Goal: Use online tool/utility: Utilize a website feature to perform a specific function

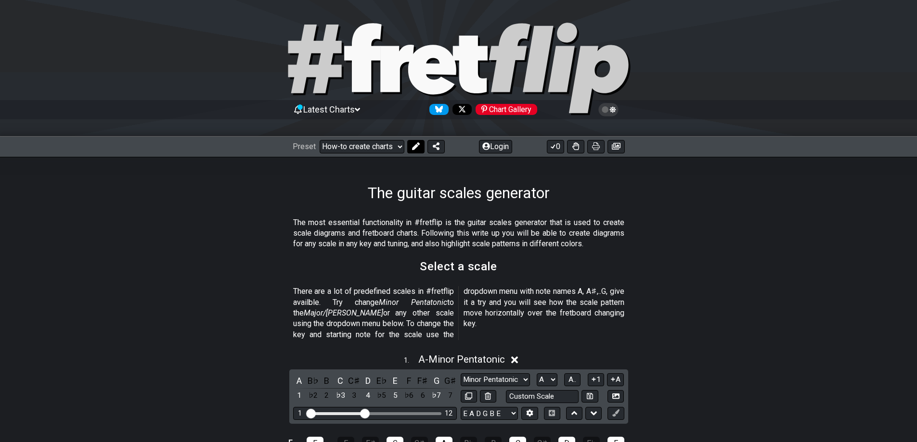
click at [415, 149] on icon at bounding box center [416, 147] width 8 height 8
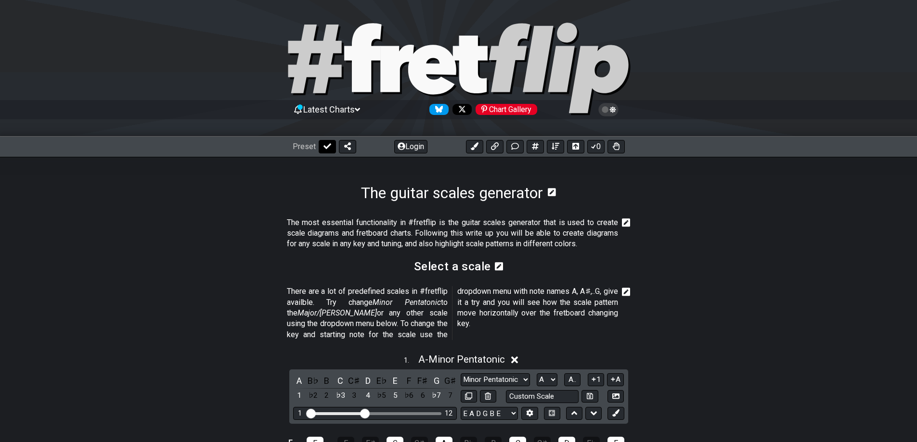
click at [326, 143] on icon at bounding box center [328, 147] width 8 height 8
select select "/guitar-scales-generator"
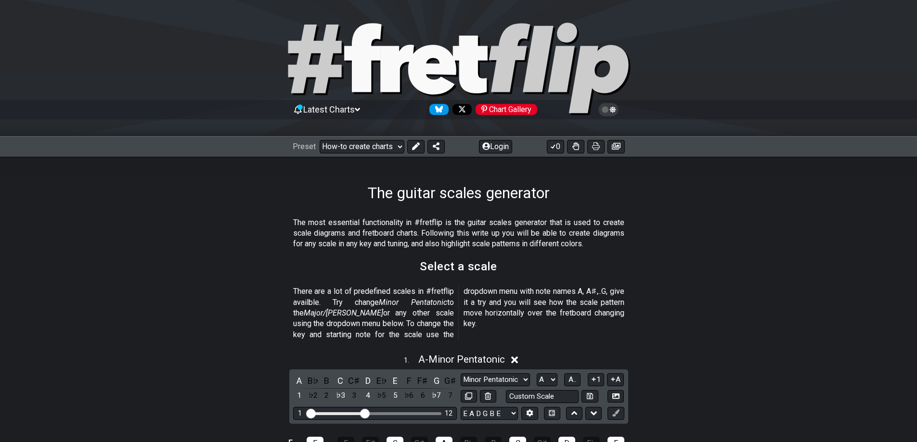
click at [377, 154] on div "Preset Welcome to #fretflip! Initial Preset Custom Preset Minor Pentatonic Majo…" at bounding box center [458, 146] width 917 height 21
click at [378, 147] on select "Welcome to #fretflip! Initial Preset Custom Preset Minor Pentatonic Major Penta…" at bounding box center [362, 146] width 85 height 13
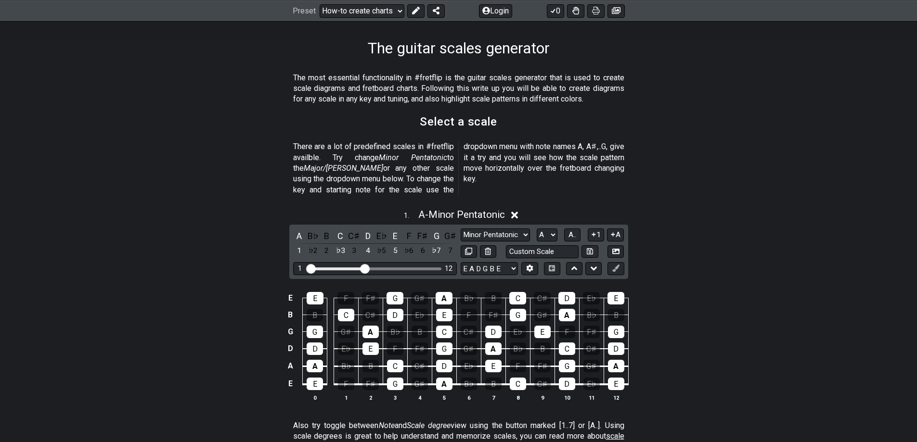
scroll to position [144, 0]
click at [505, 263] on select "E A D G B E E A D G B E E A D G B E B E A D F♯ B A D G C E A D A D G B E E♭ A♭ …" at bounding box center [489, 269] width 57 height 13
click at [491, 263] on select "E A D G B E E A D G B E E A D G B E B E A D F♯ B A D G C E A D A D G B E E♭ A♭ …" at bounding box center [489, 269] width 57 height 13
select select "D G C F A D"
click at [461, 263] on select "E A D G B E E A D G B E E A D G B E B E A D F♯ B A D G C E A D A D G B E E♭ A♭ …" at bounding box center [489, 269] width 57 height 13
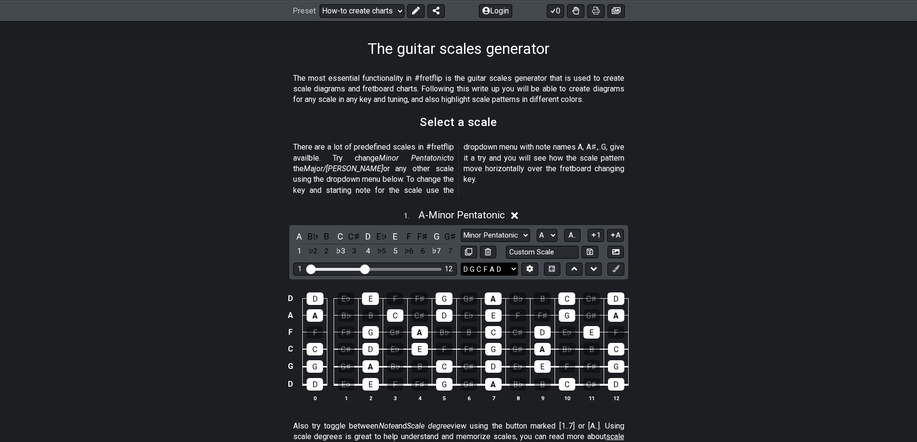
click at [488, 263] on select "E A D G B E E A D G B E E A D G B E B E A D F♯ B A D G C E A D A D G B E E♭ A♭ …" at bounding box center [489, 269] width 57 height 13
drag, startPoint x: 751, startPoint y: 212, endPoint x: 740, endPoint y: 216, distance: 11.3
click at [751, 212] on div "1 . A - Minor Pentatonic A B♭ B C C♯ D E♭ E F F♯ G G♯ 1 ♭2 2 ♭3 3 4 ♭5 5 ♭6 6 ♭…" at bounding box center [458, 310] width 917 height 212
click at [545, 246] on input "text" at bounding box center [542, 252] width 73 height 13
type input "Custom Scale"
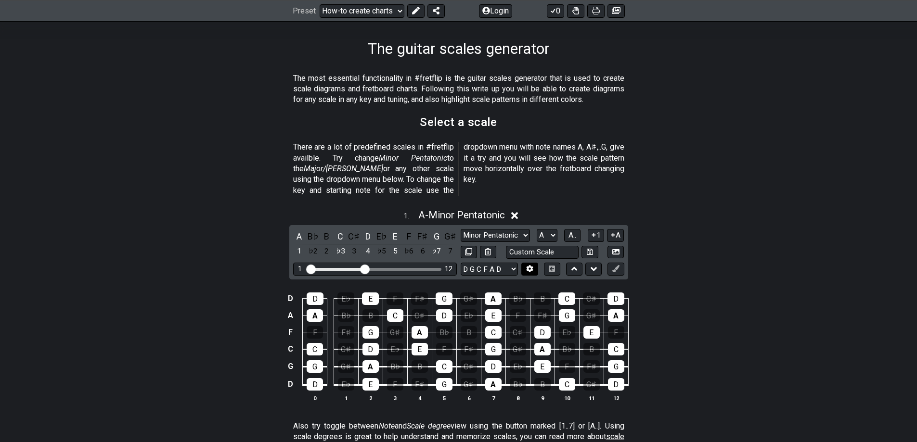
click at [538, 263] on button at bounding box center [529, 269] width 16 height 13
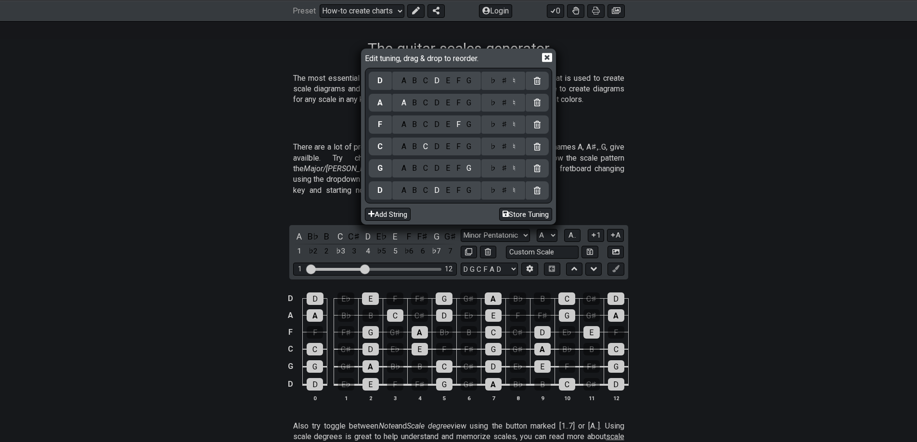
click at [506, 85] on div "♯" at bounding box center [504, 81] width 12 height 11
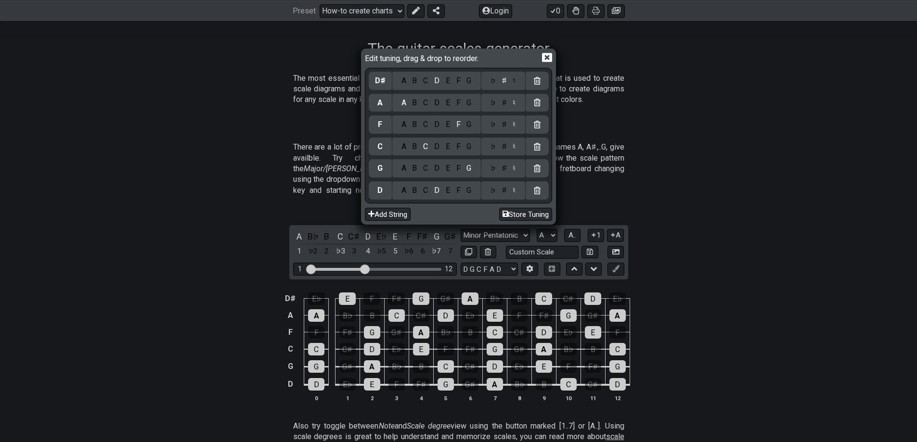
click at [505, 101] on div "♯" at bounding box center [504, 103] width 12 height 11
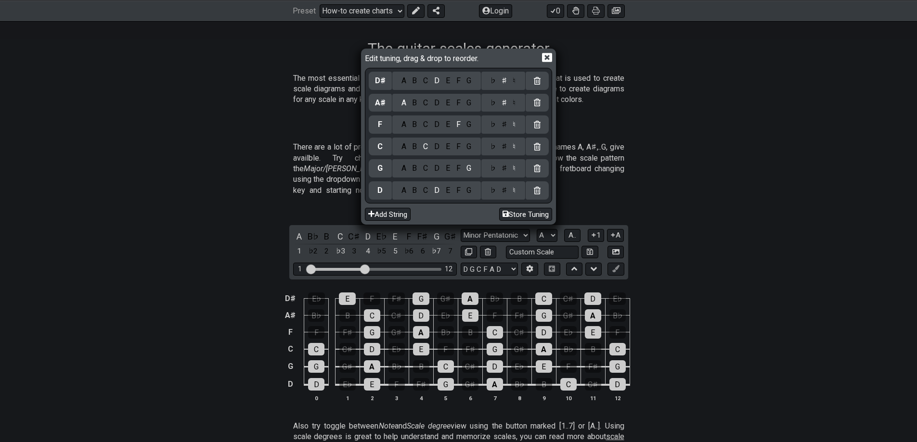
click at [505, 127] on div "♯" at bounding box center [504, 124] width 12 height 11
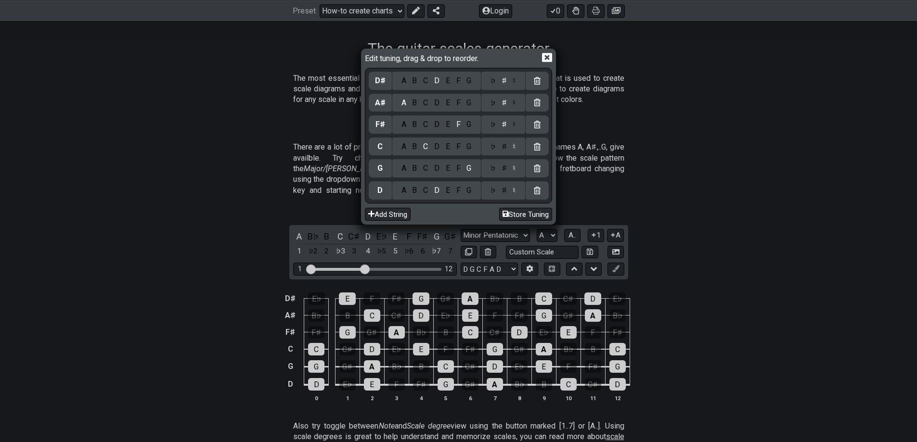
click at [506, 150] on div "♯" at bounding box center [504, 147] width 12 height 11
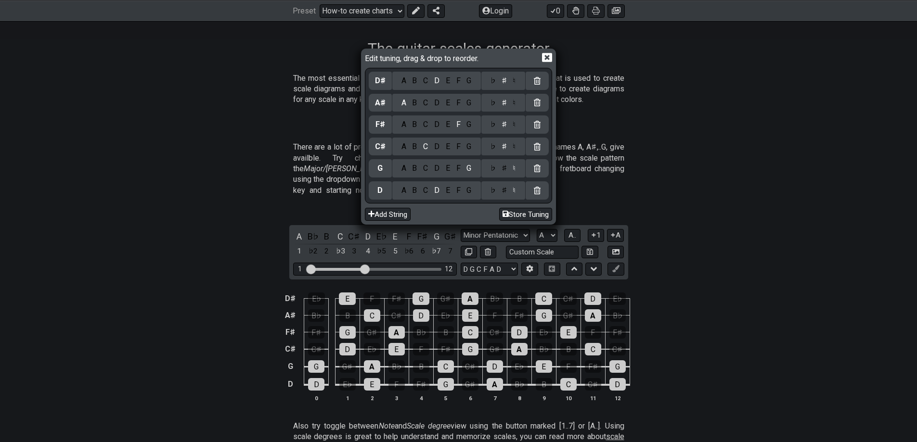
click at [504, 164] on div "♯" at bounding box center [504, 168] width 12 height 11
click at [385, 193] on div "D" at bounding box center [380, 190] width 23 height 18
click at [426, 191] on div "C" at bounding box center [425, 190] width 11 height 11
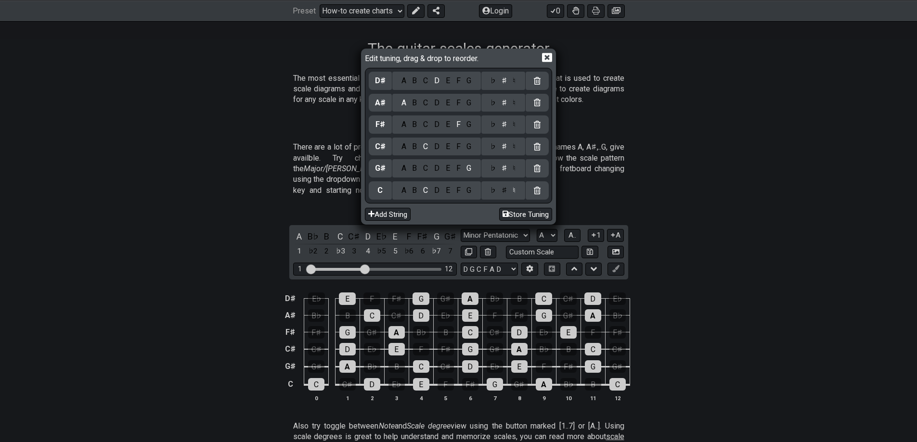
click at [506, 193] on div "♯" at bounding box center [504, 190] width 12 height 11
click at [609, 203] on div "Edit tuning, drag & drop to reorder. D♯ A B C D E F G ♭ ♯ ♮ A♯ A B C D E F G ♭ …" at bounding box center [458, 221] width 917 height 442
click at [549, 50] on div "Edit tuning, drag & drop to reorder. D♯ A B C D E F G ♭ ♯ ♮ A♯ A B C D E F G ♭ …" at bounding box center [459, 136] width 192 height 173
click at [544, 55] on icon at bounding box center [547, 57] width 10 height 9
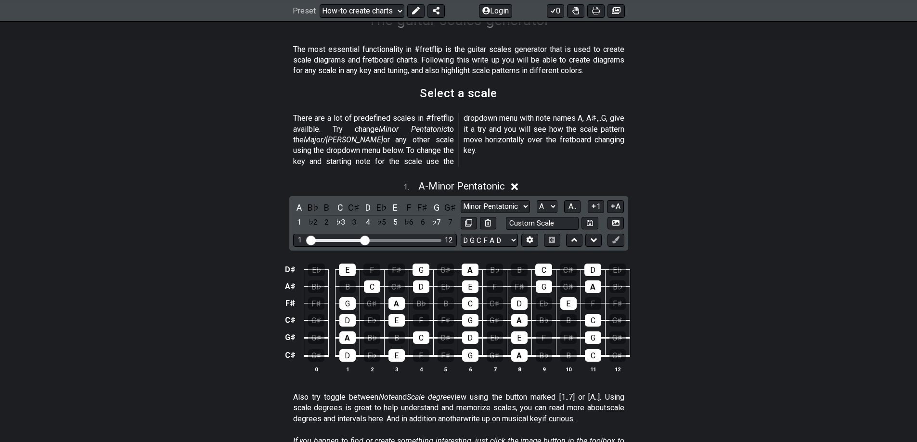
scroll to position [241, 0]
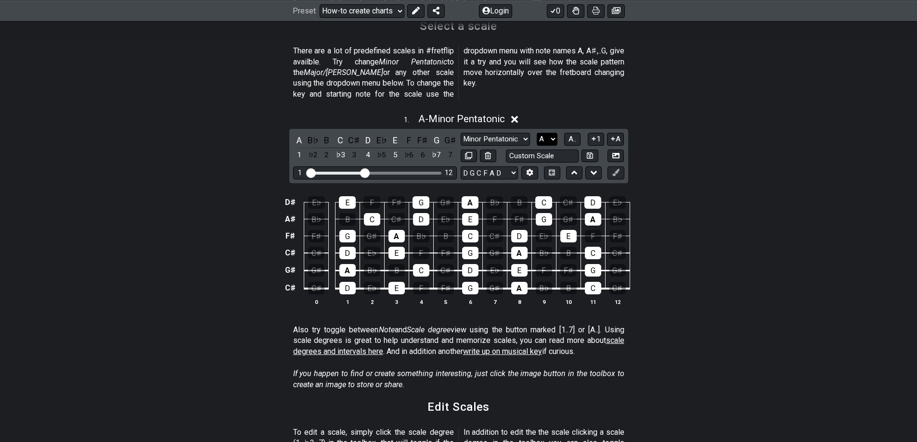
click at [545, 133] on select "A♭ A A♯ B♭ B C C♯ D♭ D D♯ E♭ E F F♯ G♭ G G♯" at bounding box center [547, 139] width 21 height 13
click at [537, 133] on select "A♭ A A♯ B♭ B C C♯ D♭ D D♯ E♭ E F F♯ G♭ G G♯" at bounding box center [547, 139] width 21 height 13
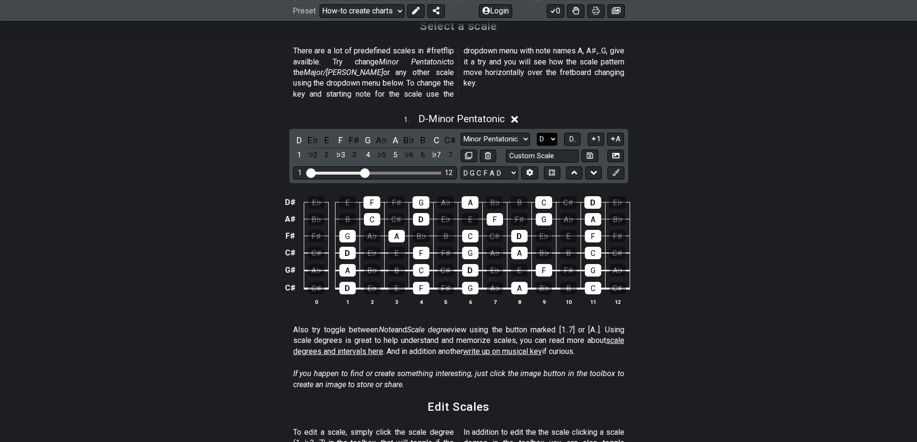
click at [549, 133] on select "A♭ A A♯ B♭ B C C♯ D♭ D D♯ E♭ E F F♯ G♭ G G♯" at bounding box center [547, 139] width 21 height 13
click at [537, 133] on select "A♭ A A♯ B♭ B C C♯ D♭ D D♯ E♭ E F F♯ G♭ G G♯" at bounding box center [547, 139] width 21 height 13
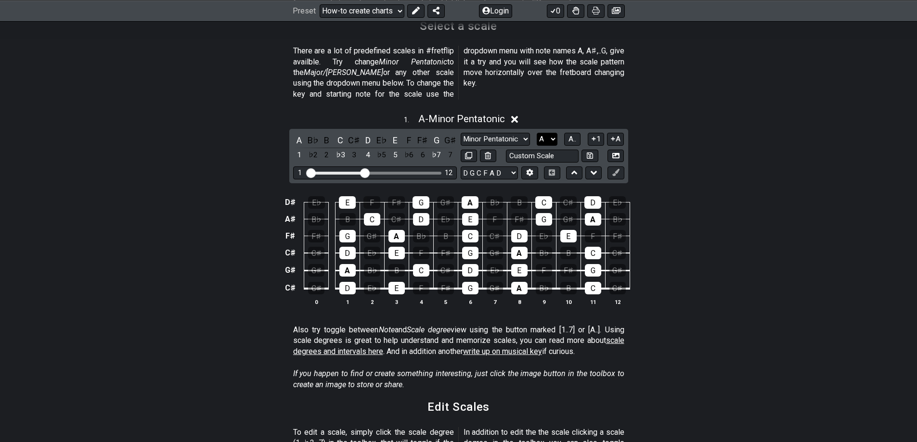
click at [544, 133] on select "A♭ A A♯ B♭ B C C♯ D♭ D D♯ E♭ E F F♯ G♭ G G♯" at bounding box center [547, 139] width 21 height 13
click at [537, 133] on select "A♭ A A♯ B♭ B C C♯ D♭ D D♯ E♭ E F F♯ G♭ G G♯" at bounding box center [547, 139] width 21 height 13
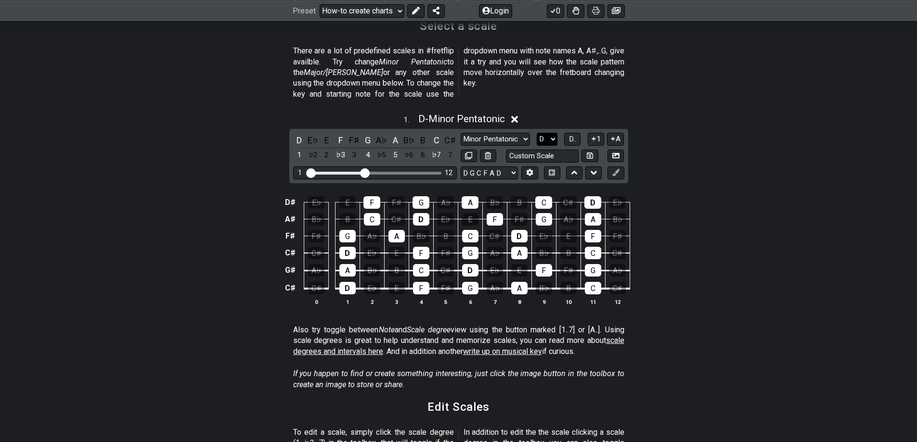
click at [553, 133] on select "A♭ A A♯ B♭ B C C♯ D♭ D D♯ E♭ E F F♯ G♭ G G♯" at bounding box center [547, 139] width 21 height 13
select select "B"
click at [537, 133] on select "A♭ A A♯ B♭ B C C♯ D♭ D D♯ E♭ E F F♯ G♭ G G♯" at bounding box center [547, 139] width 21 height 13
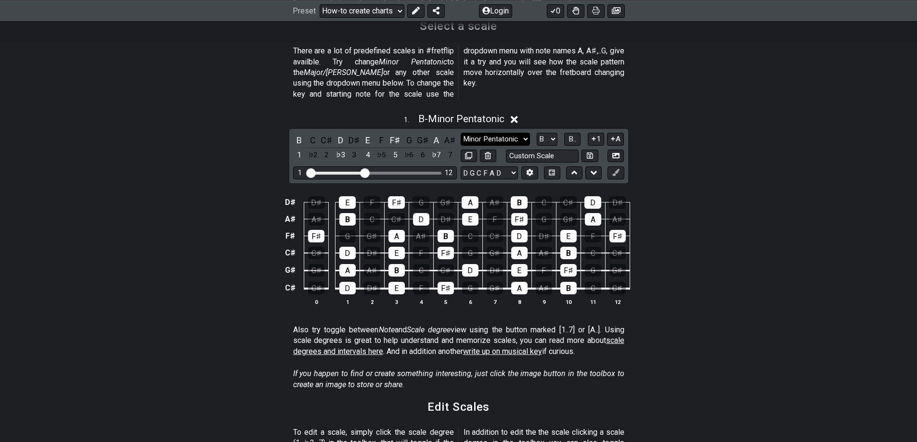
click at [493, 133] on select "Minor Pentatonic New Scale Minor Pentatonic Major Pentatonic Minor Blues Major …" at bounding box center [495, 139] width 69 height 13
select select "Minor / Aeolian"
click at [461, 133] on select "Minor Pentatonic New Scale Minor Pentatonic Major Pentatonic Minor Blues Major …" at bounding box center [495, 139] width 69 height 13
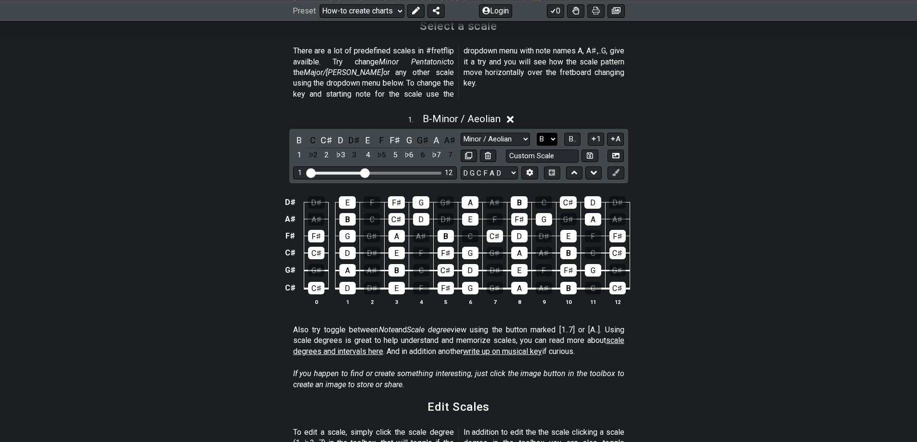
click at [551, 133] on select "A♭ A A♯ B♭ B C C♯ D♭ D D♯ E♭ E F F♯ G♭ G G♯" at bounding box center [547, 139] width 21 height 13
click at [537, 133] on select "A♭ A A♯ B♭ B C C♯ D♭ D D♯ E♭ E F F♯ G♭ G G♯" at bounding box center [547, 139] width 21 height 13
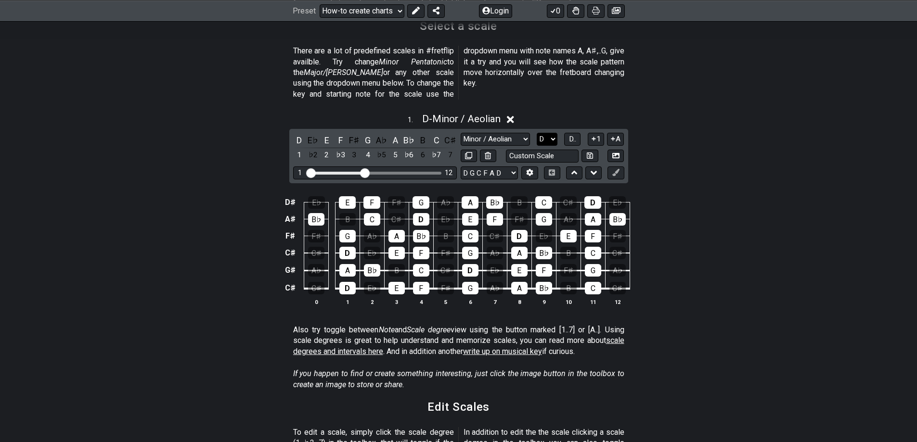
click at [557, 133] on select "A♭ A A♯ B♭ B C C♯ D♭ D D♯ E♭ E F F♯ G♭ G G♯" at bounding box center [547, 139] width 21 height 13
click at [537, 133] on select "A♭ A A♯ B♭ B C C♯ D♭ D D♯ E♭ E F F♯ G♭ G G♯" at bounding box center [547, 139] width 21 height 13
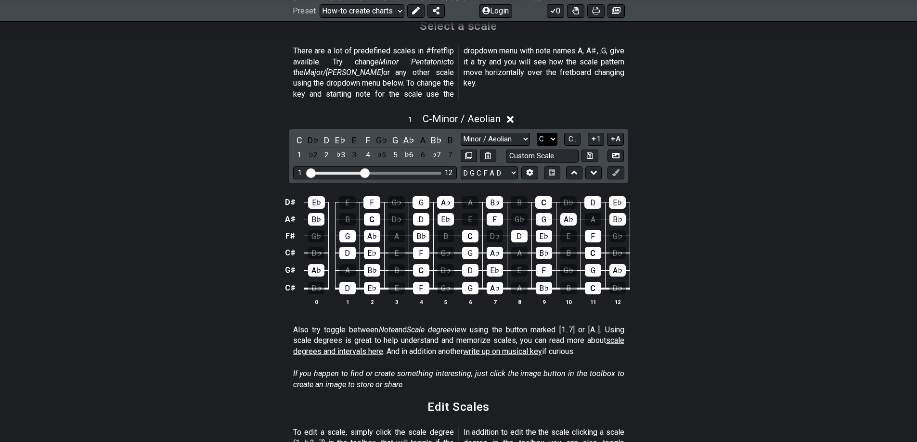
click at [543, 133] on select "A♭ A A♯ B♭ B C C♯ D♭ D D♯ E♭ E F F♯ G♭ G G♯" at bounding box center [547, 139] width 21 height 13
click at [537, 133] on select "A♭ A A♯ B♭ B C C♯ D♭ D D♯ E♭ E F F♯ G♭ G G♯" at bounding box center [547, 139] width 21 height 13
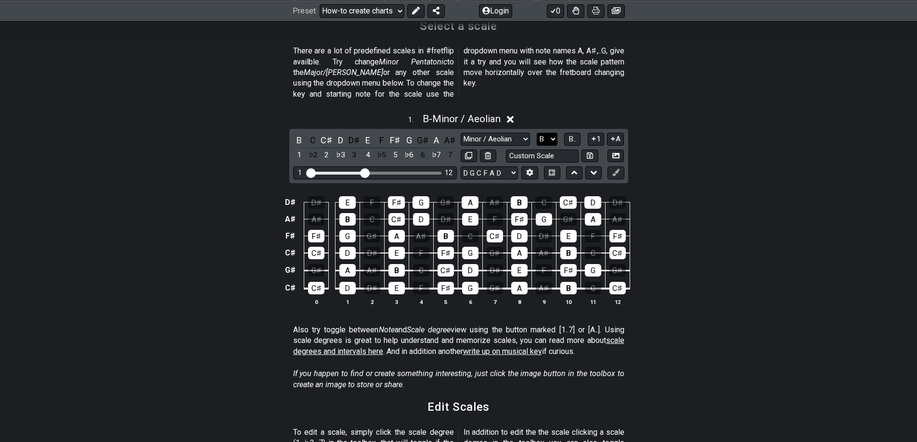
click at [554, 133] on select "A♭ A A♯ B♭ B C C♯ D♭ D D♯ E♭ E F F♯ G♭ G G♯" at bounding box center [547, 139] width 21 height 13
click at [537, 133] on select "A♭ A A♯ B♭ B C C♯ D♭ D D♯ E♭ E F F♯ G♭ G G♯" at bounding box center [547, 139] width 21 height 13
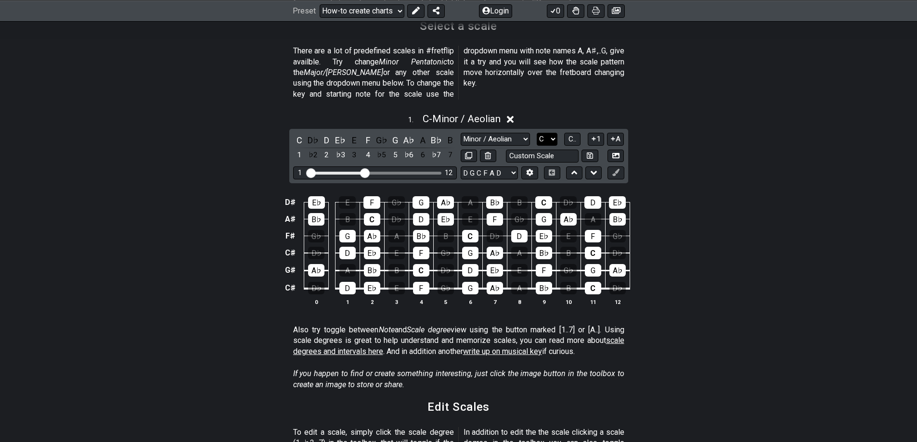
click at [548, 133] on select "A♭ A A♯ B♭ B C C♯ D♭ D D♯ E♭ E F F♯ G♭ G G♯" at bounding box center [547, 139] width 21 height 13
click at [537, 133] on select "A♭ A A♯ B♭ B C C♯ D♭ D D♯ E♭ E F F♯ G♭ G G♯" at bounding box center [547, 139] width 21 height 13
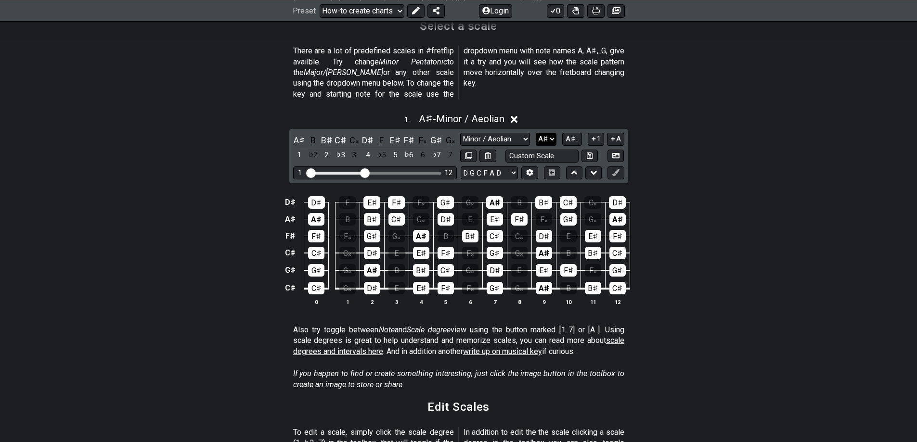
click at [552, 133] on select "A♭ A A♯ B♭ B C C♯ D♭ D D♯ E♭ E F F♯ G♭ G G♯" at bounding box center [546, 139] width 21 height 13
click at [537, 133] on select "A♭ A A♯ B♭ B C C♯ D♭ D D♯ E♭ E F F♯ G♭ G G♯" at bounding box center [546, 139] width 21 height 13
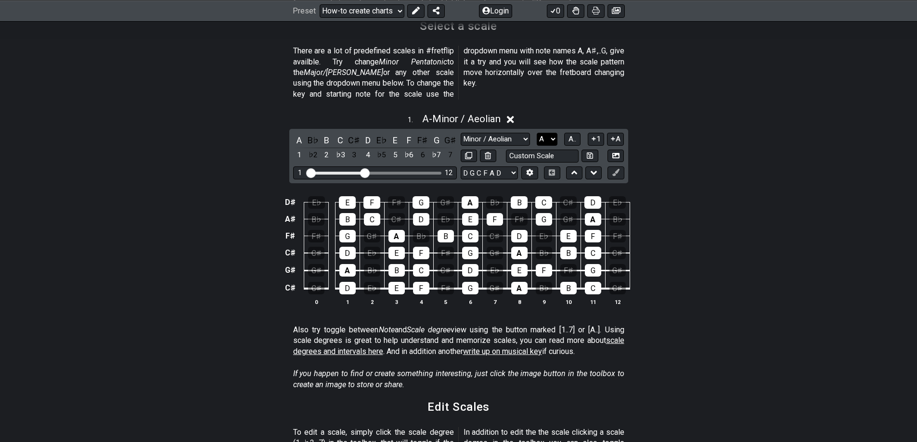
click at [551, 133] on select "A♭ A A♯ B♭ B C C♯ D♭ D D♯ E♭ E F F♯ G♭ G G♯" at bounding box center [547, 139] width 21 height 13
click at [537, 133] on select "A♭ A A♯ B♭ B C C♯ D♭ D D♯ E♭ E F F♯ G♭ G G♯" at bounding box center [547, 139] width 21 height 13
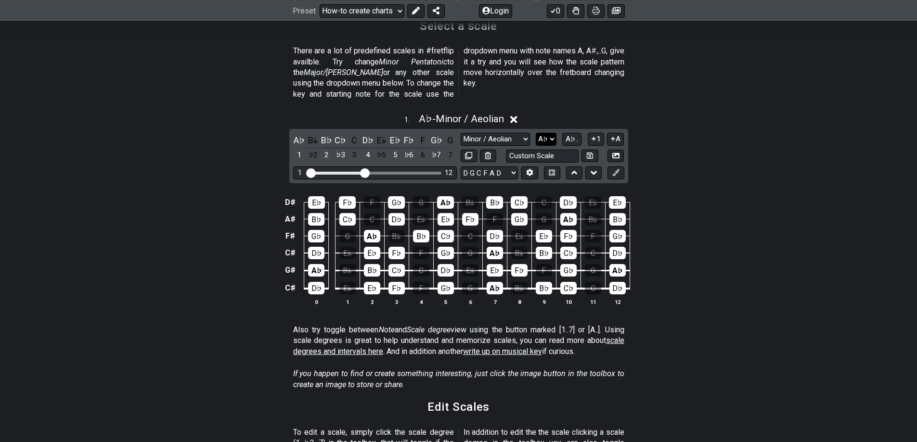
click at [550, 133] on select "A♭ A A♯ B♭ B C C♯ D♭ D D♯ E♭ E F F♯ G♭ G G♯" at bounding box center [546, 139] width 21 height 13
click at [536, 133] on select "A♭ A A♯ B♭ B C C♯ D♭ D D♯ E♭ E F F♯ G♭ G G♯" at bounding box center [546, 139] width 21 height 13
drag, startPoint x: 552, startPoint y: 124, endPoint x: 550, endPoint y: 134, distance: 10.2
click at [552, 133] on select "A♭ A A♯ B♭ B C C♯ D♭ D D♯ E♭ E F F♯ G♭ G G♯" at bounding box center [546, 139] width 21 height 13
click at [537, 133] on select "A♭ A A♯ B♭ B C C♯ D♭ D D♯ E♭ E F F♯ G♭ G G♯" at bounding box center [546, 139] width 21 height 13
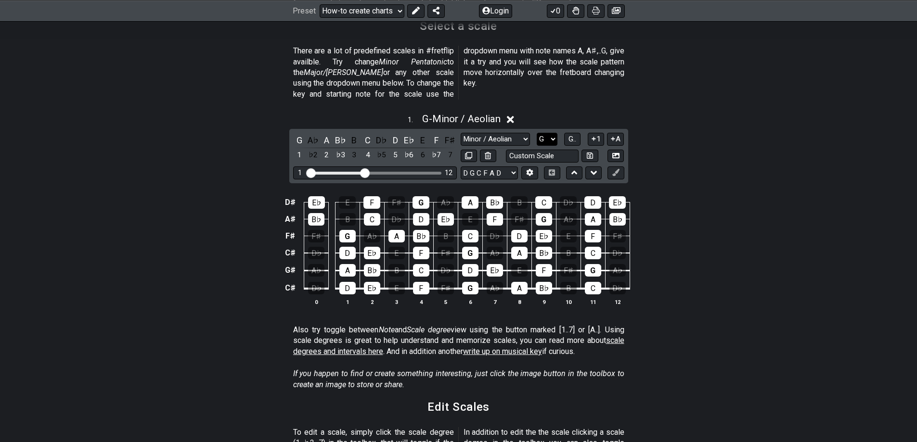
click at [546, 133] on select "A♭ A A♯ B♭ B C C♯ D♭ D D♯ E♭ E F F♯ G♭ G G♯" at bounding box center [547, 139] width 21 height 13
click at [537, 133] on select "A♭ A A♯ B♭ B C C♯ D♭ D D♯ E♭ E F F♯ G♭ G G♯" at bounding box center [547, 139] width 21 height 13
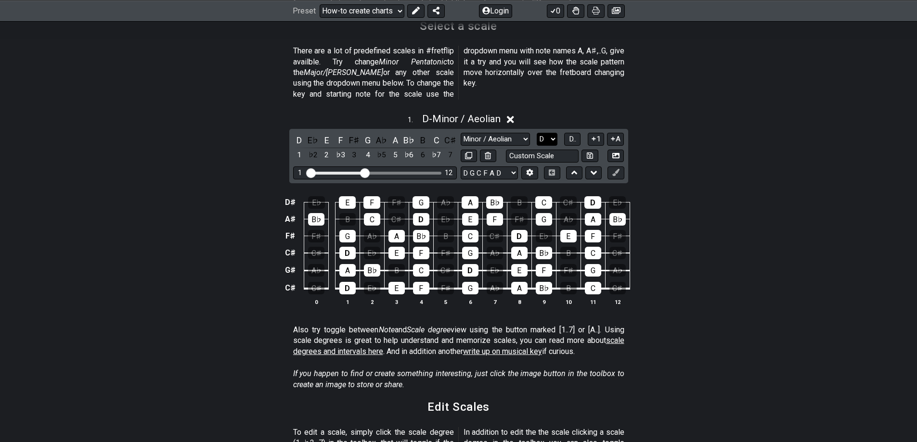
click at [541, 133] on select "A♭ A A♯ B♭ B C C♯ D♭ D D♯ E♭ E F F♯ G♭ G G♯" at bounding box center [547, 139] width 21 height 13
click at [537, 133] on select "A♭ A A♯ B♭ B C C♯ D♭ D D♯ E♭ E F F♯ G♭ G G♯" at bounding box center [547, 139] width 21 height 13
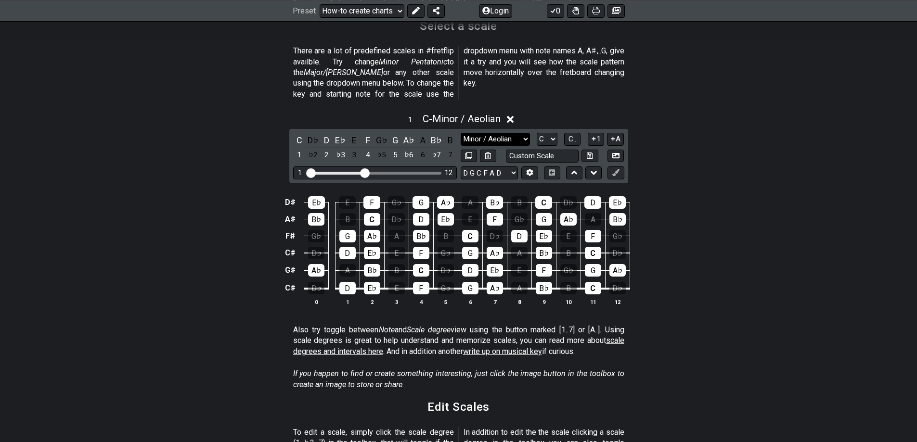
click at [519, 133] on select "Minor Pentatonic New Scale Minor Pentatonic Major Pentatonic Minor Blues Major …" at bounding box center [495, 139] width 69 height 13
click at [544, 133] on select "A♭ A A♯ B♭ B C C♯ D♭ D D♯ E♭ E F F♯ G♭ G G♯" at bounding box center [547, 139] width 21 height 13
click at [537, 133] on select "A♭ A A♯ B♭ B C C♯ D♭ D D♯ E♭ E F F♯ G♭ G G♯" at bounding box center [547, 139] width 21 height 13
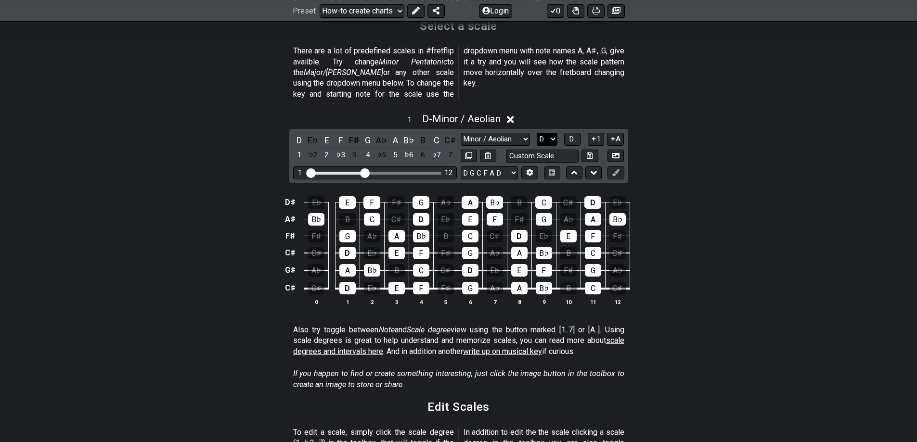
click at [547, 133] on select "A♭ A A♯ B♭ B C C♯ D♭ D D♯ E♭ E F F♯ G♭ G G♯" at bounding box center [547, 139] width 21 height 13
click at [537, 133] on select "A♭ A A♯ B♭ B C C♯ D♭ D D♯ E♭ E F F♯ G♭ G G♯" at bounding box center [547, 139] width 21 height 13
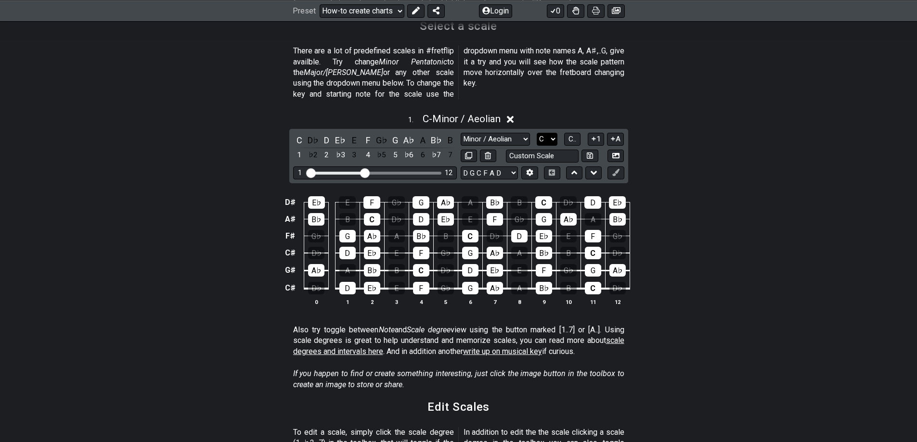
click at [541, 133] on select "A♭ A A♯ B♭ B C C♯ D♭ D D♯ E♭ E F F♯ G♭ G G♯" at bounding box center [547, 139] width 21 height 13
click at [537, 133] on select "A♭ A A♯ B♭ B C C♯ D♭ D D♯ E♭ E F F♯ G♭ G G♯" at bounding box center [547, 139] width 21 height 13
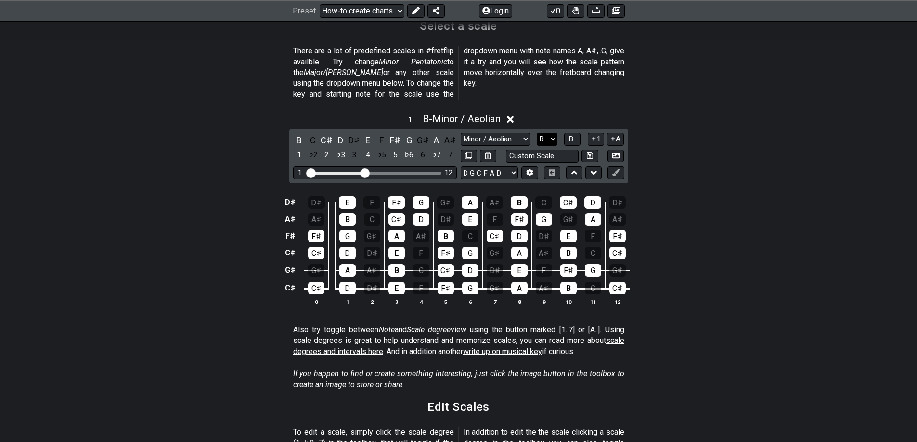
click at [549, 133] on select "A♭ A A♯ B♭ B C C♯ D♭ D D♯ E♭ E F F♯ G♭ G G♯" at bounding box center [547, 139] width 21 height 13
click at [537, 133] on select "A♭ A A♯ B♭ B C C♯ D♭ D D♯ E♭ E F F♯ G♭ G G♯" at bounding box center [547, 139] width 21 height 13
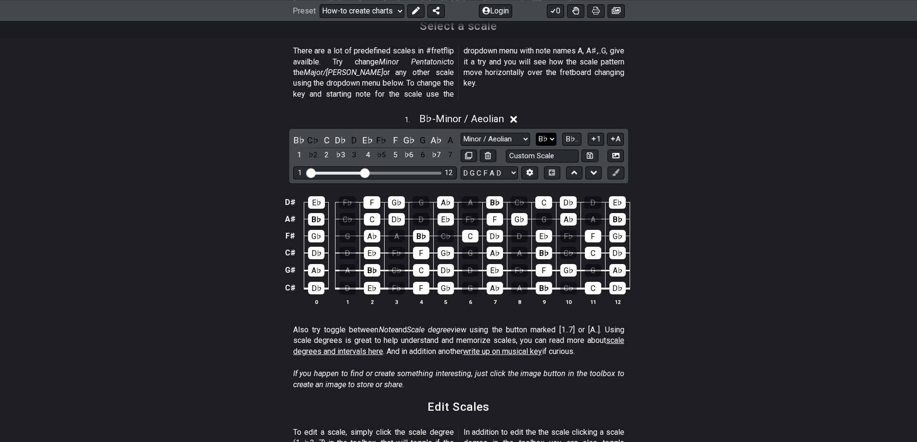
click at [551, 134] on div "Minor Pentatonic New Scale Minor Pentatonic Major Pentatonic Minor Blues Major …" at bounding box center [543, 139] width 164 height 13
click at [551, 134] on select "A♭ A A♯ B♭ B C C♯ D♭ D D♯ E♭ E F F♯ G♭ G G♯" at bounding box center [546, 139] width 21 height 13
click at [536, 133] on select "A♭ A A♯ B♭ B C C♯ D♭ D D♯ E♭ E F F♯ G♭ G G♯" at bounding box center [546, 139] width 21 height 13
click at [541, 133] on select "A♭ A A♯ B♭ B C C♯ D♭ D D♯ E♭ E F F♯ G♭ G G♯" at bounding box center [546, 139] width 21 height 13
click at [537, 133] on select "A♭ A A♯ B♭ B C C♯ D♭ D D♯ E♭ E F F♯ G♭ G G♯" at bounding box center [546, 139] width 21 height 13
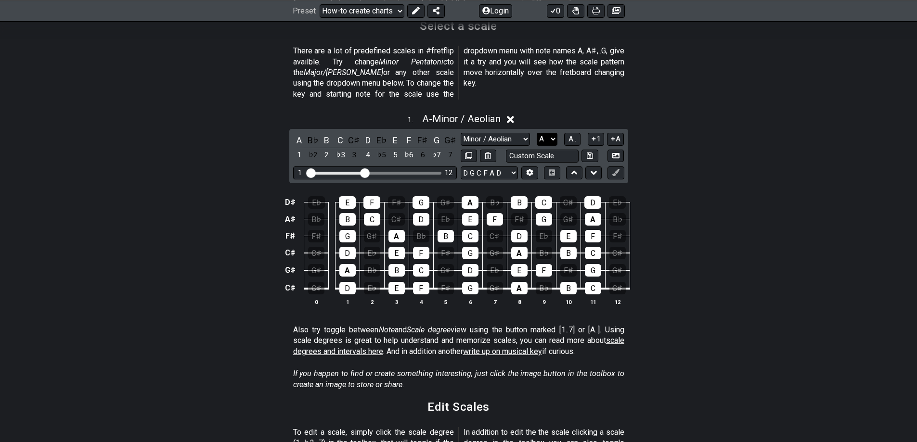
click at [539, 133] on select "A♭ A A♯ B♭ B C C♯ D♭ D D♯ E♭ E F F♯ G♭ G G♯" at bounding box center [547, 139] width 21 height 13
click at [537, 133] on select "A♭ A A♯ B♭ B C C♯ D♭ D D♯ E♭ E F F♯ G♭ G G♯" at bounding box center [547, 139] width 21 height 13
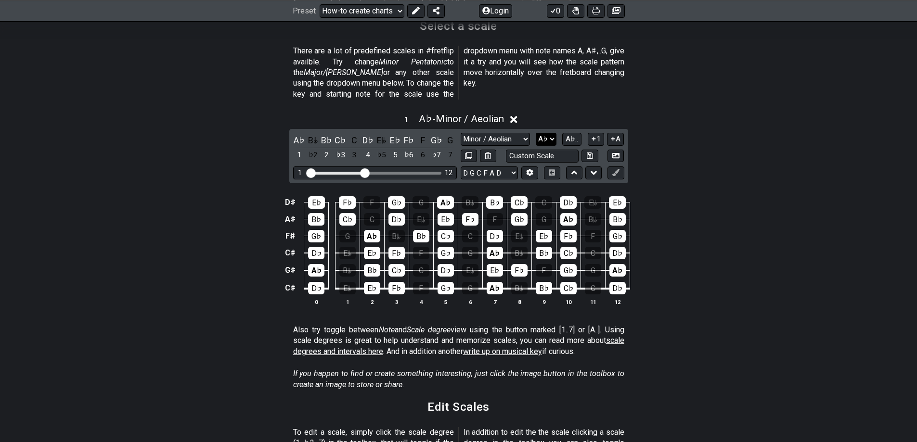
click at [545, 133] on select "A♭ A A♯ B♭ B C C♯ D♭ D D♯ E♭ E F F♯ G♭ G G♯" at bounding box center [546, 139] width 21 height 13
click at [536, 133] on select "A♭ A A♯ B♭ B C C♯ D♭ D D♯ E♭ E F F♯ G♭ G G♯" at bounding box center [546, 139] width 21 height 13
drag, startPoint x: 536, startPoint y: 127, endPoint x: 538, endPoint y: 133, distance: 6.4
click at [536, 133] on select "A♭ A A♯ B♭ B C C♯ D♭ D D♯ E♭ E F F♯ G♭ G G♯" at bounding box center [546, 139] width 21 height 13
select select "G"
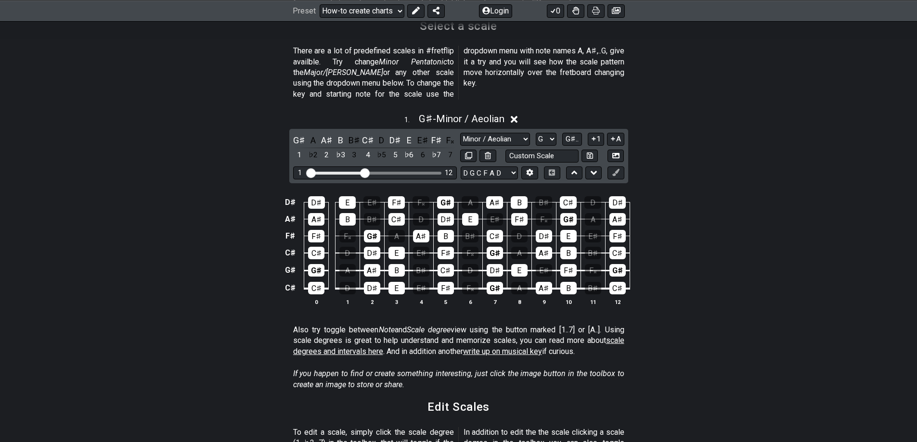
click at [537, 133] on select "A♭ A A♯ B♭ B C C♯ D♭ D D♯ E♭ E F F♯ G♭ G G♯" at bounding box center [546, 139] width 21 height 13
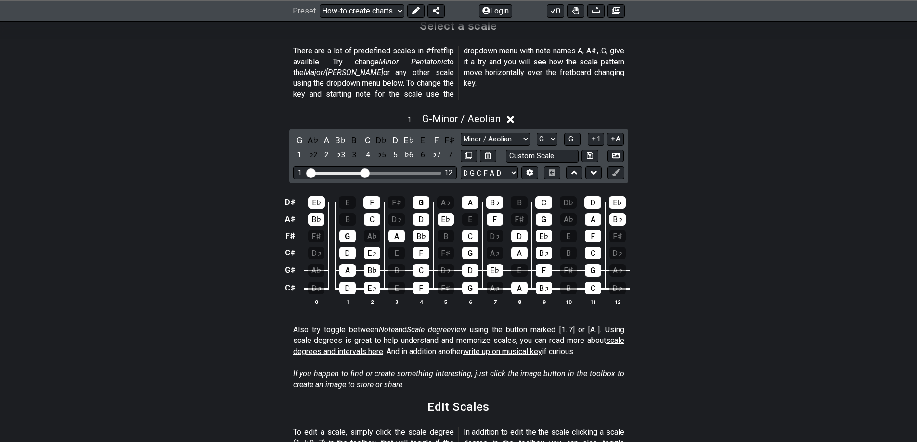
click at [568, 150] on input "text" at bounding box center [542, 156] width 73 height 13
type input "Custom Scale"
click at [475, 167] on select "E A D G B E E A D G B E E A D G B E B E A D F♯ B A D G C E A D A D G B E E♭ A♭ …" at bounding box center [489, 173] width 57 height 13
select select "E A D G B E"
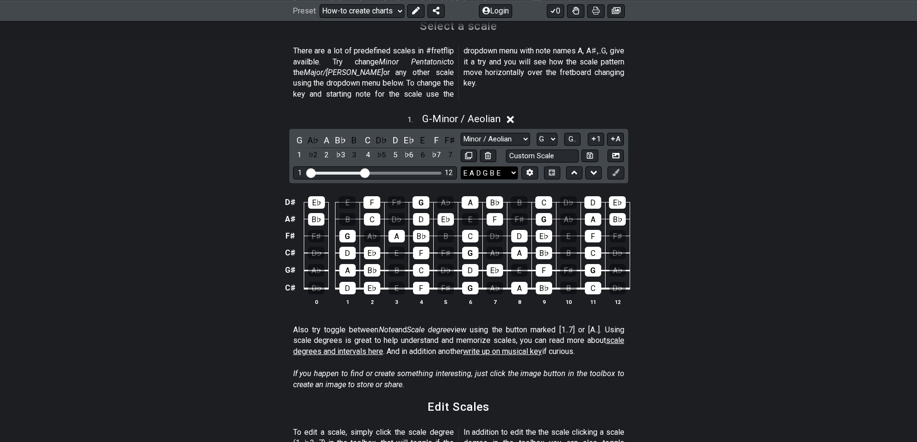
click at [461, 167] on select "E A D G B E E A D G B E E A D G B E B E A D F♯ B A D G C E A D A D G B E E♭ A♭ …" at bounding box center [489, 173] width 57 height 13
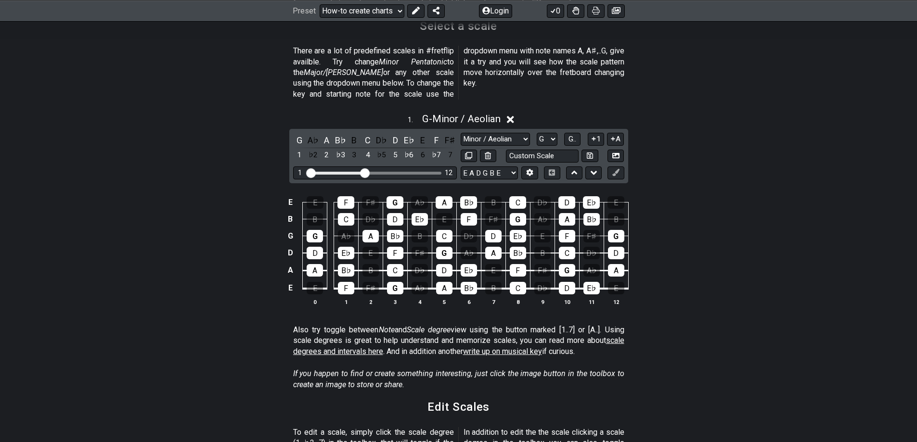
click at [534, 133] on div "Minor Pentatonic New Scale Minor Pentatonic Major Pentatonic Minor Blues Major …" at bounding box center [543, 139] width 164 height 13
click at [538, 133] on select "A♭ A A♯ B♭ B C C♯ D♭ D D♯ E♭ E F F♯ G♭ G G♯" at bounding box center [547, 139] width 21 height 13
click at [537, 133] on select "A♭ A A♯ B♭ B C C♯ D♭ D D♯ E♭ E F F♯ G♭ G G♯" at bounding box center [547, 139] width 21 height 13
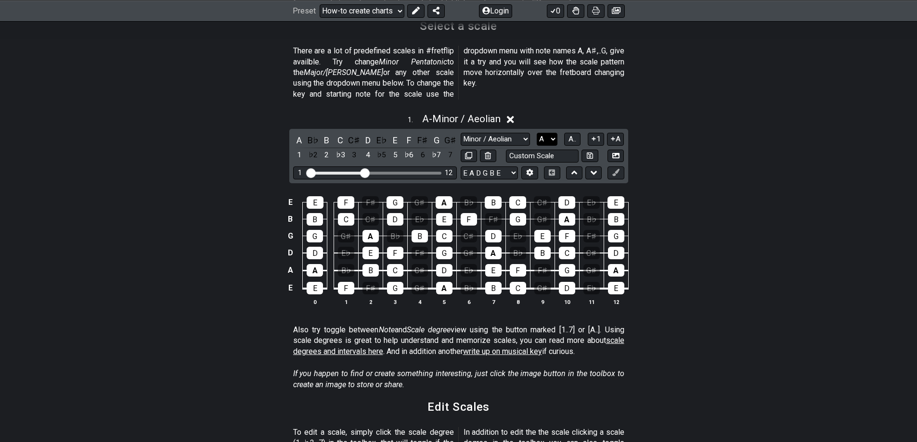
click at [551, 133] on select "A♭ A A♯ B♭ B C C♯ D♭ D D♯ E♭ E F F♯ G♭ G G♯" at bounding box center [547, 139] width 21 height 13
click at [599, 133] on button "1" at bounding box center [596, 139] width 16 height 13
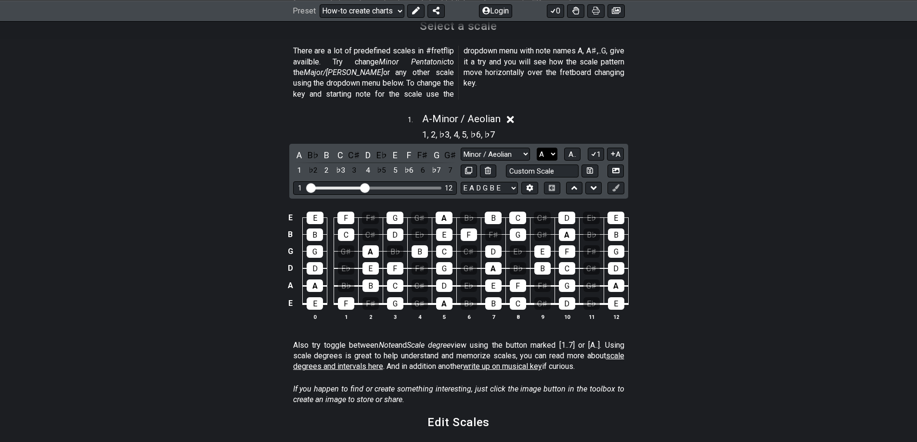
click at [548, 148] on select "A♭ A A♯ B♭ B C C♯ D♭ D D♯ E♭ E F F♯ G♭ G G♯" at bounding box center [547, 154] width 21 height 13
click at [549, 148] on select "A♭ A A♯ B♭ B C C♯ D♭ D D♯ E♭ E F F♯ G♭ G G♯" at bounding box center [547, 154] width 21 height 13
drag, startPoint x: 369, startPoint y: 176, endPoint x: 455, endPoint y: 177, distance: 86.2
click at [443, 187] on input "Visible fret range" at bounding box center [375, 187] width 137 height 0
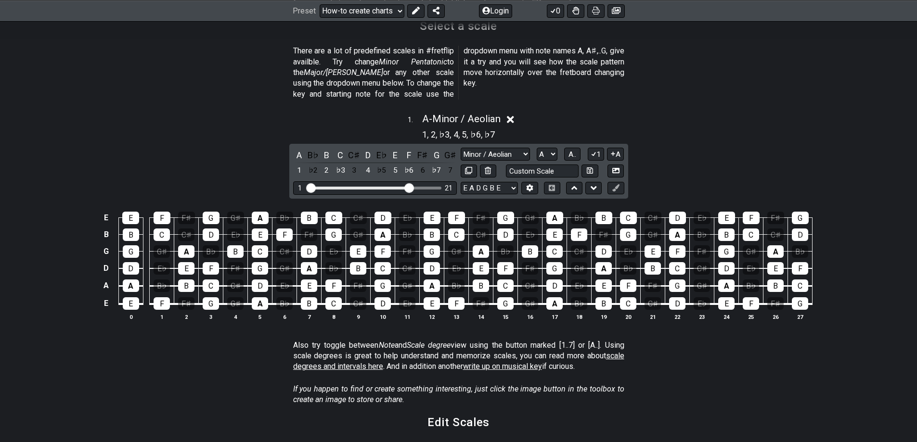
drag, startPoint x: 436, startPoint y: 175, endPoint x: 412, endPoint y: 182, distance: 25.5
click at [412, 187] on input "Visible fret range" at bounding box center [375, 187] width 137 height 0
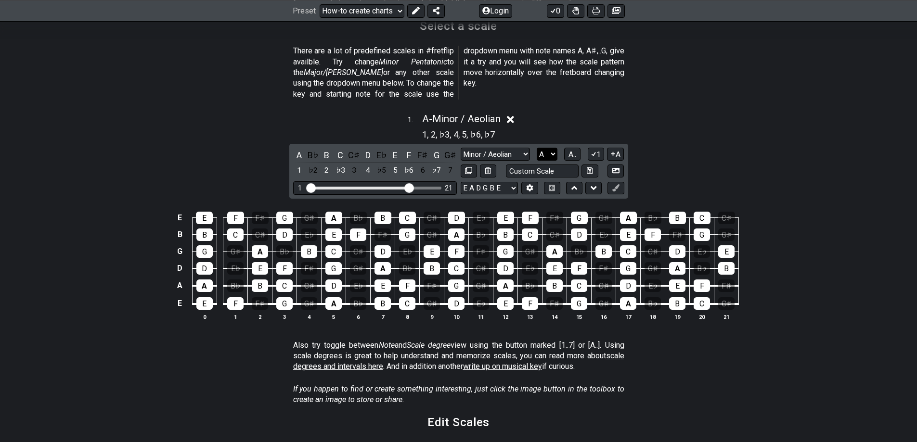
click at [541, 148] on select "A♭ A A♯ B♭ B C C♯ D♭ D D♯ E♭ E F F♯ G♭ G G♯" at bounding box center [547, 154] width 21 height 13
click at [537, 148] on select "A♭ A A♯ B♭ B C C♯ D♭ D D♯ E♭ E F F♯ G♭ G G♯" at bounding box center [547, 154] width 21 height 13
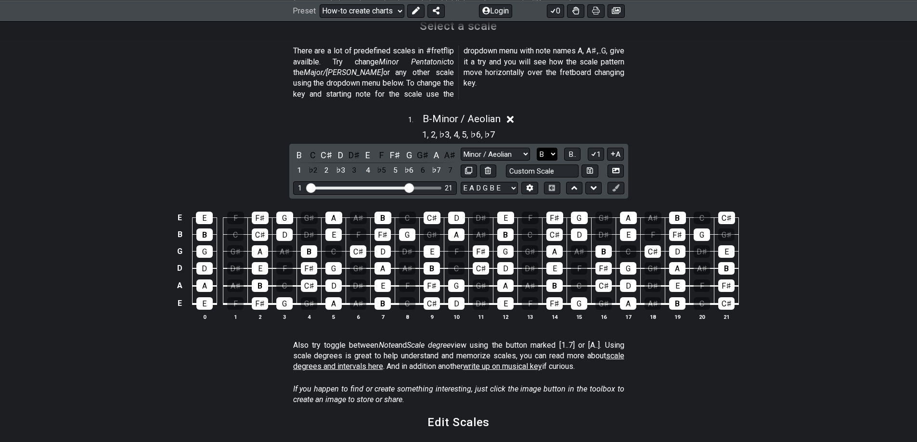
click at [540, 148] on select "A♭ A A♯ B♭ B C C♯ D♭ D D♯ E♭ E F F♯ G♭ G G♯" at bounding box center [547, 154] width 21 height 13
click at [537, 148] on select "A♭ A A♯ B♭ B C C♯ D♭ D D♯ E♭ E F F♯ G♭ G G♯" at bounding box center [547, 154] width 21 height 13
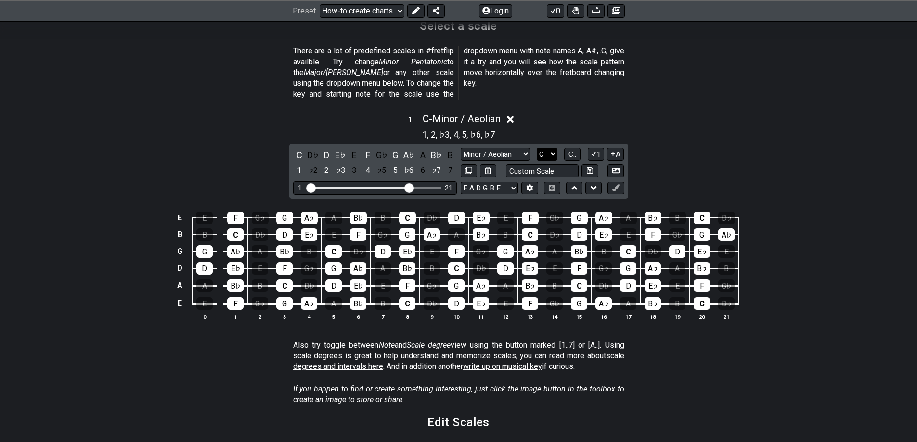
click at [541, 148] on select "A♭ A A♯ B♭ B C C♯ D♭ D D♯ E♭ E F F♯ G♭ G G♯" at bounding box center [547, 154] width 21 height 13
click at [537, 148] on select "A♭ A A♯ B♭ B C C♯ D♭ D D♯ E♭ E F F♯ G♭ G G♯" at bounding box center [547, 154] width 21 height 13
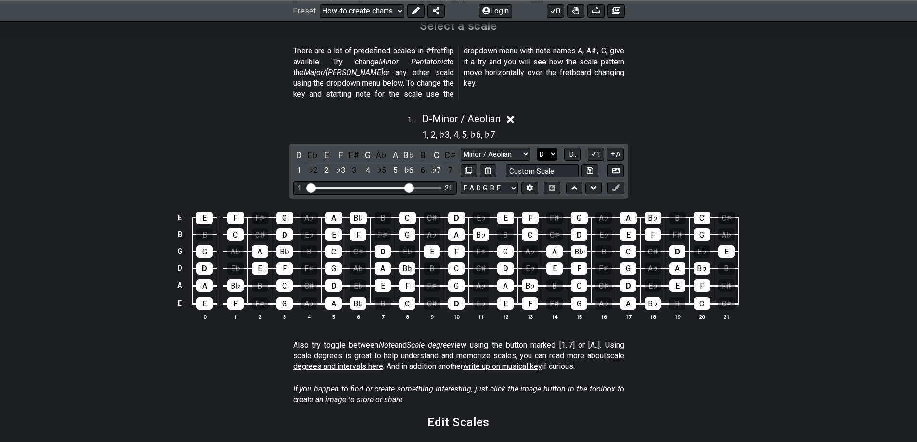
click at [544, 148] on select "A♭ A A♯ B♭ B C C♯ D♭ D D♯ E♭ E F F♯ G♭ G G♯" at bounding box center [547, 154] width 21 height 13
click at [537, 148] on select "A♭ A A♯ B♭ B C C♯ D♭ D D♯ E♭ E F F♯ G♭ G G♯" at bounding box center [547, 154] width 21 height 13
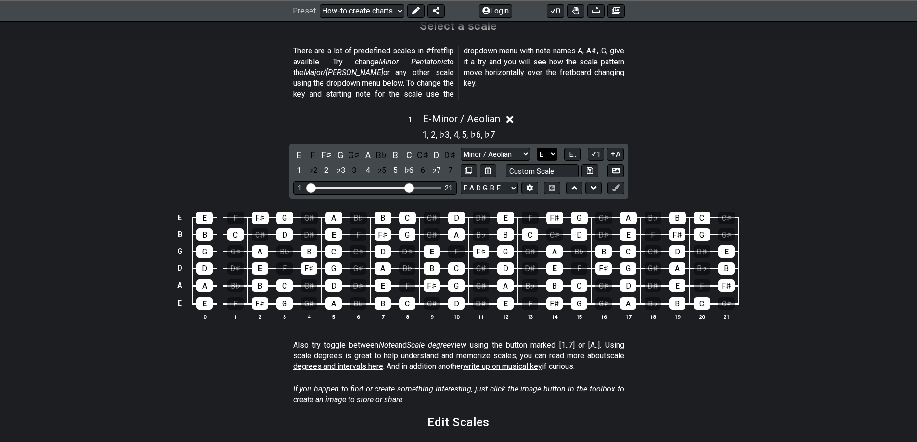
click at [557, 148] on select "A♭ A A♯ B♭ B C C♯ D♭ D D♯ E♭ E F F♯ G♭ G G♯" at bounding box center [547, 154] width 21 height 13
select select "D"
click at [537, 148] on select "A♭ A A♯ B♭ B C C♯ D♭ D D♯ E♭ E F F♯ G♭ G G♯" at bounding box center [547, 154] width 21 height 13
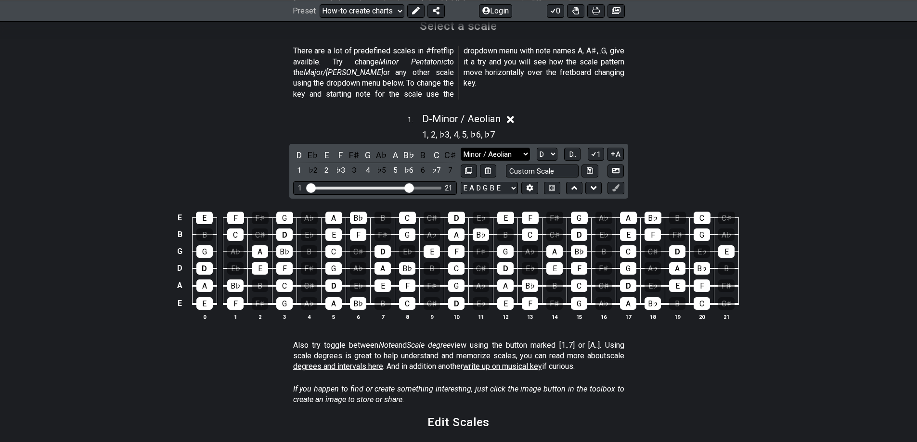
click at [511, 148] on select "Minor Pentatonic New Scale Minor Pentatonic Major Pentatonic Minor Blues Major …" at bounding box center [495, 154] width 69 height 13
click at [461, 148] on select "Minor Pentatonic New Scale Minor Pentatonic Major Pentatonic Minor Blues Major …" at bounding box center [495, 154] width 69 height 13
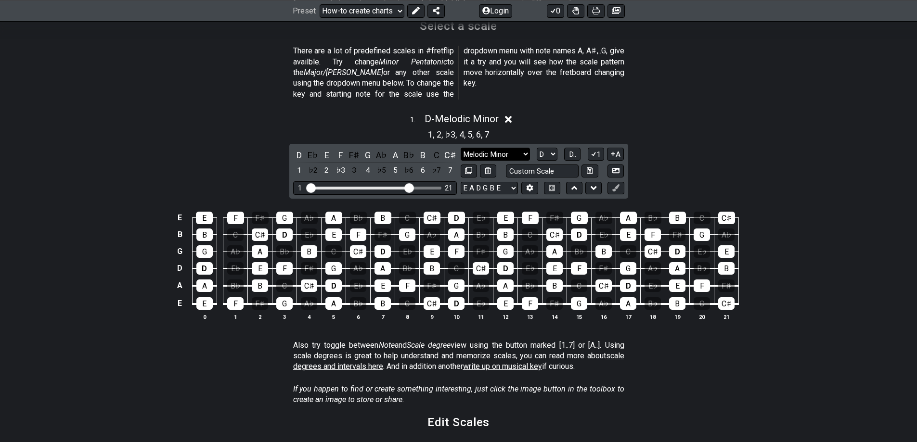
click at [501, 148] on select "Minor Pentatonic New Scale Minor Pentatonic Major Pentatonic Minor Blues Major …" at bounding box center [495, 154] width 69 height 13
select select "Minor / Aeolian"
click at [461, 148] on select "Minor Pentatonic New Scale Minor Pentatonic Major Pentatonic Minor Blues Major …" at bounding box center [495, 154] width 69 height 13
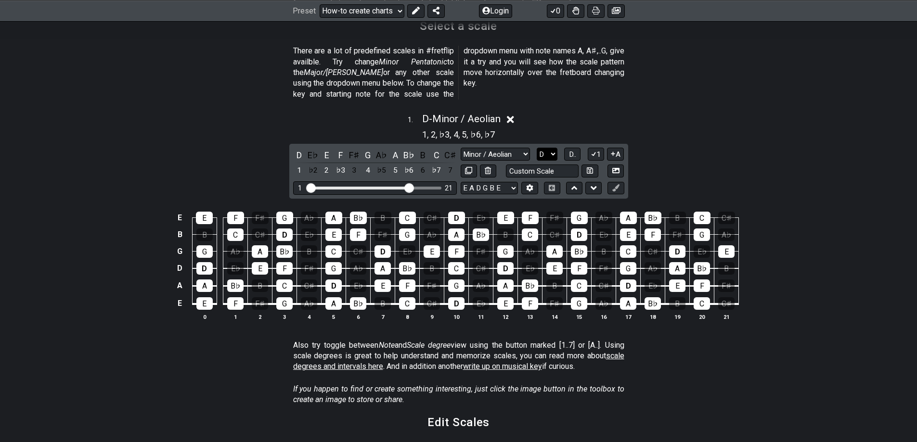
click at [541, 148] on select "A♭ A A♯ B♭ B C C♯ D♭ D D♯ E♭ E F F♯ G♭ G G♯" at bounding box center [547, 154] width 21 height 13
click at [537, 148] on select "A♭ A A♯ B♭ B C C♯ D♭ D D♯ E♭ E F F♯ G♭ G G♯" at bounding box center [547, 154] width 21 height 13
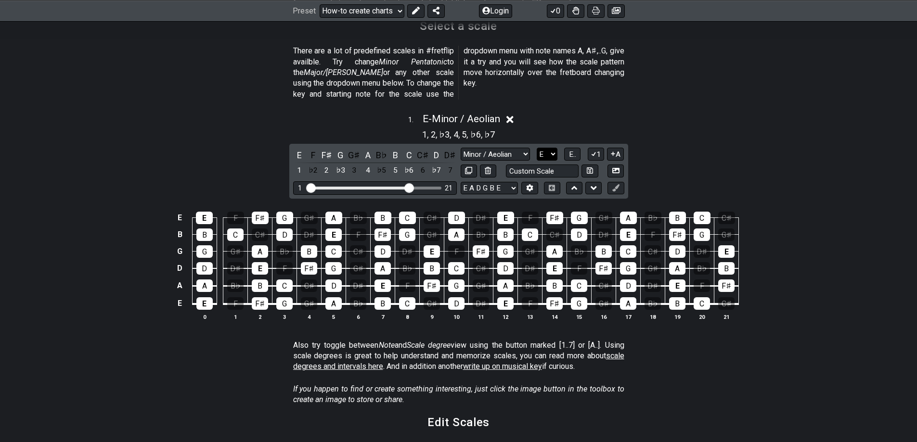
click at [543, 148] on select "A♭ A A♯ B♭ B C C♯ D♭ D D♯ E♭ E F F♯ G♭ G G♯" at bounding box center [547, 154] width 21 height 13
click at [537, 148] on select "A♭ A A♯ B♭ B C C♯ D♭ D D♯ E♭ E F F♯ G♭ G G♯" at bounding box center [547, 154] width 21 height 13
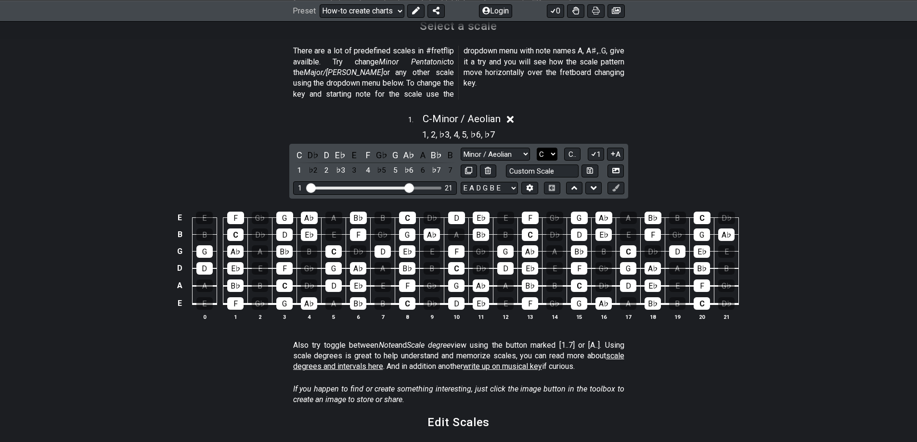
click at [548, 148] on select "A♭ A A♯ B♭ B C C♯ D♭ D D♯ E♭ E F F♯ G♭ G G♯" at bounding box center [547, 154] width 21 height 13
click at [537, 148] on select "A♭ A A♯ B♭ B C C♯ D♭ D D♯ E♭ E F F♯ G♭ G G♯" at bounding box center [547, 154] width 21 height 13
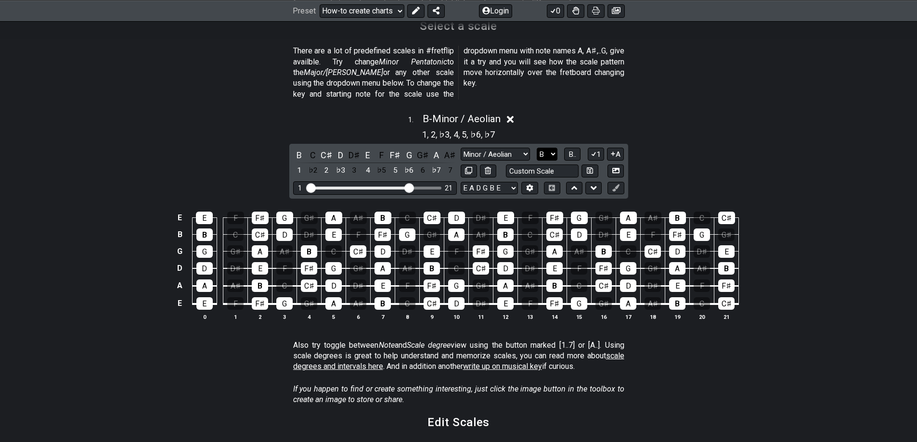
click at [553, 148] on select "A♭ A A♯ B♭ B C C♯ D♭ D D♯ E♭ E F F♯ G♭ G G♯" at bounding box center [547, 154] width 21 height 13
click at [537, 148] on select "A♭ A A♯ B♭ B C C♯ D♭ D D♯ E♭ E F F♯ G♭ G G♯" at bounding box center [547, 154] width 21 height 13
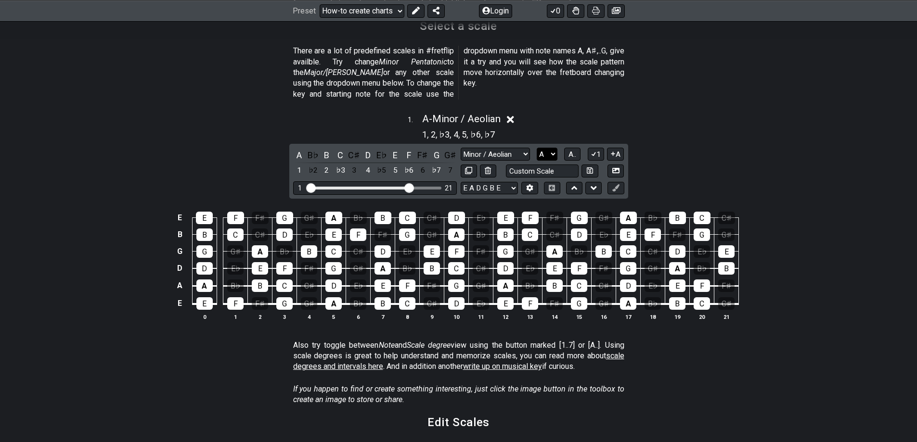
click at [550, 148] on select "A♭ A A♯ B♭ B C C♯ D♭ D D♯ E♭ E F F♯ G♭ G G♯" at bounding box center [547, 154] width 21 height 13
select select "D"
click at [537, 148] on select "A♭ A A♯ B♭ B C C♯ D♭ D D♯ E♭ E F F♯ G♭ G G♯" at bounding box center [547, 154] width 21 height 13
